Goal: Information Seeking & Learning: Learn about a topic

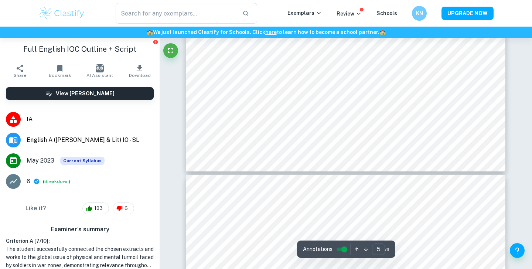
type input "6"
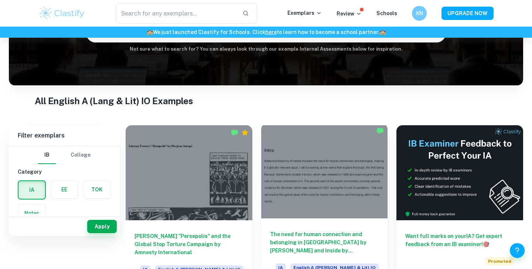
scroll to position [28, 0]
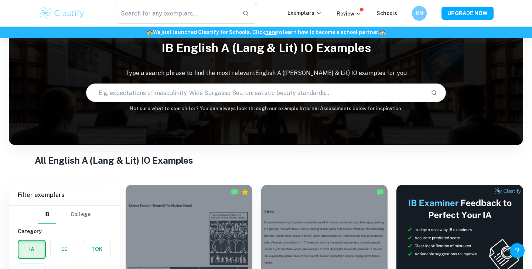
click at [274, 93] on input "text" at bounding box center [255, 92] width 338 height 21
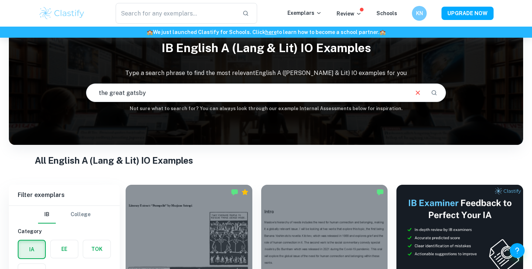
type input "the great gatsby"
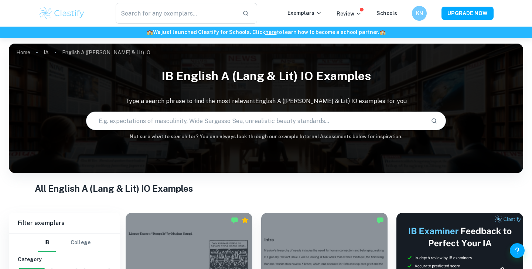
click at [162, 126] on input "text" at bounding box center [255, 120] width 338 height 21
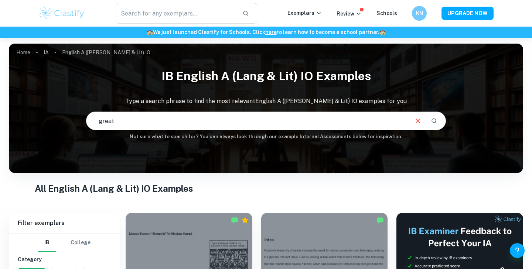
type input "great"
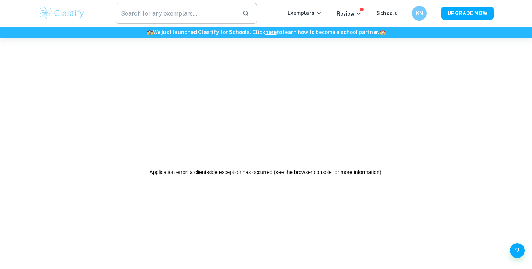
drag, startPoint x: 144, startPoint y: 15, endPoint x: 144, endPoint y: 10, distance: 4.8
click at [145, 15] on input "text" at bounding box center [176, 13] width 121 height 21
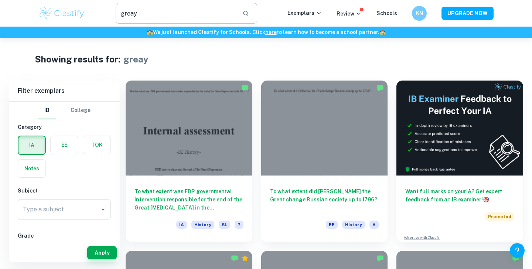
click at [144, 13] on input "greay" at bounding box center [176, 13] width 121 height 21
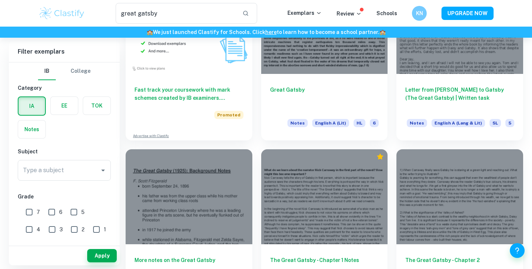
scroll to position [431, 0]
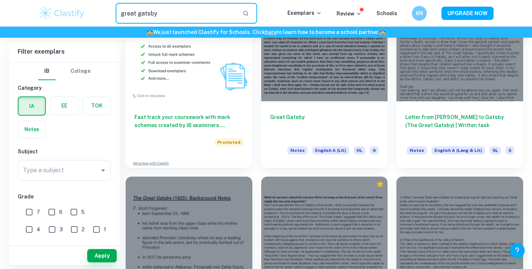
drag, startPoint x: 187, startPoint y: 11, endPoint x: 46, endPoint y: 8, distance: 141.0
click at [46, 8] on div "great gatsby ​ Exemplars Review Schools KN UPGRADE NOW" at bounding box center [266, 13] width 472 height 21
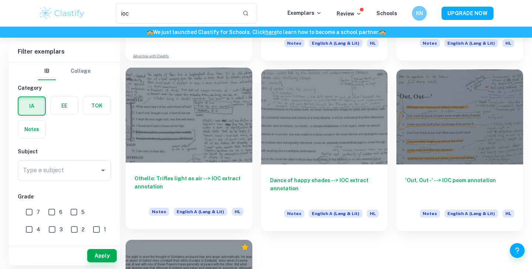
scroll to position [567, 0]
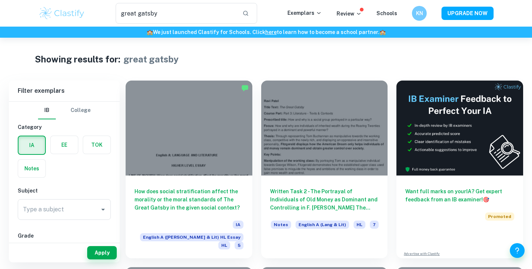
type input "greay"
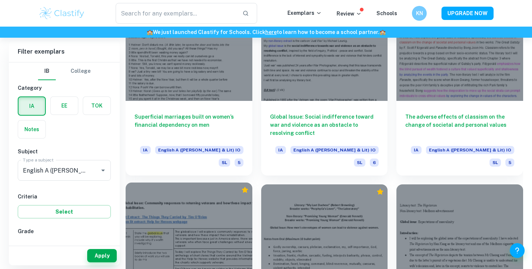
scroll to position [1885, 0]
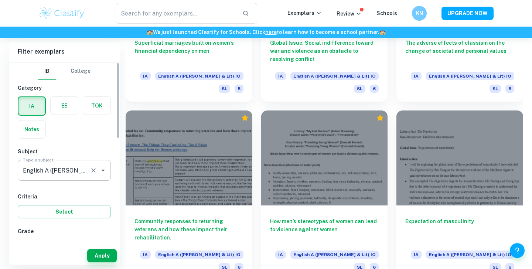
click at [65, 177] on div "English A (Lang & Lit) IO Type a subject" at bounding box center [64, 170] width 93 height 21
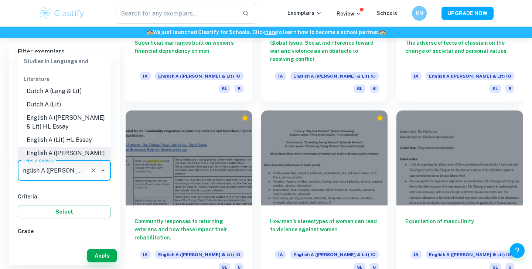
scroll to position [0, 0]
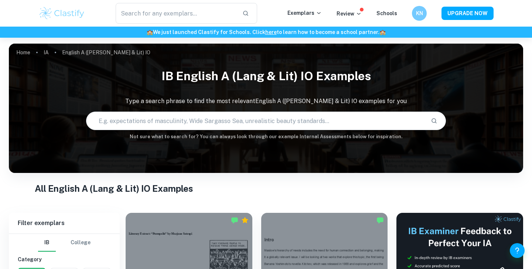
click at [155, 123] on input "text" at bounding box center [255, 120] width 338 height 21
type input "the great gatsby"
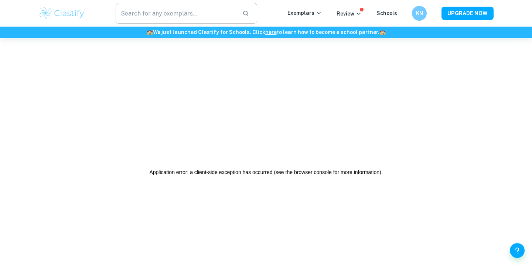
click at [155, 17] on input "text" at bounding box center [176, 13] width 121 height 21
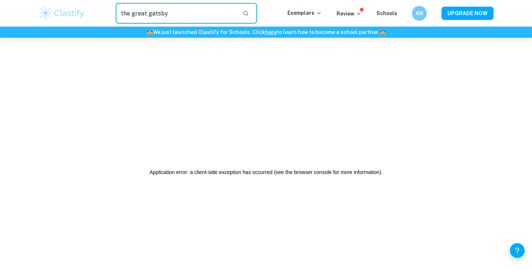
type input "the great gatsby"
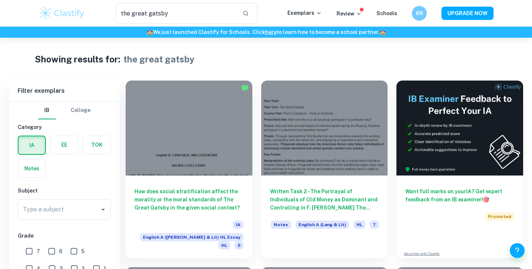
scroll to position [71, 0]
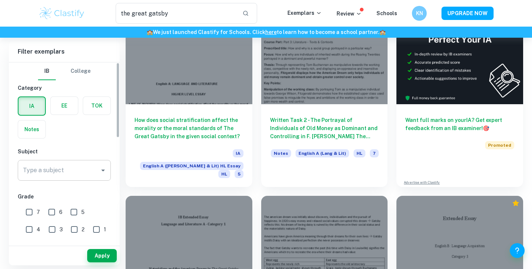
click at [79, 180] on div "Type a subject" at bounding box center [64, 170] width 93 height 21
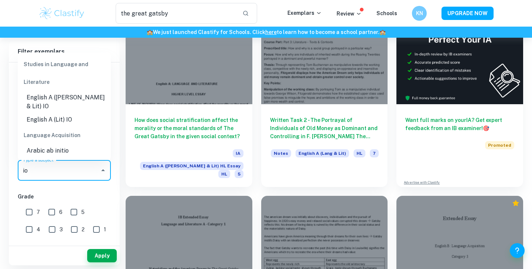
click at [80, 101] on li "English A ([PERSON_NAME] & Lit) IO" at bounding box center [64, 102] width 93 height 22
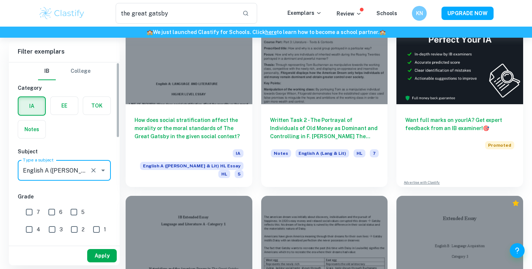
type input "English A ([PERSON_NAME] & Lit) IO"
click at [94, 251] on button "Apply" at bounding box center [102, 255] width 30 height 13
